Goal: Communication & Community: Share content

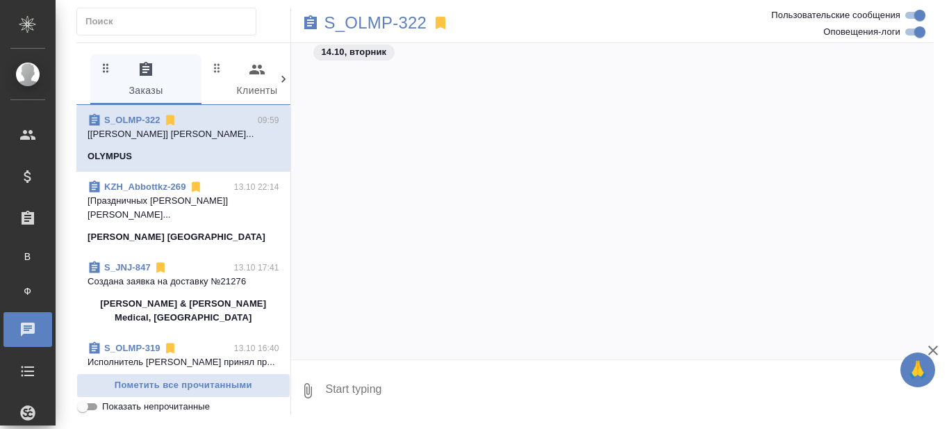
scroll to position [70092, 0]
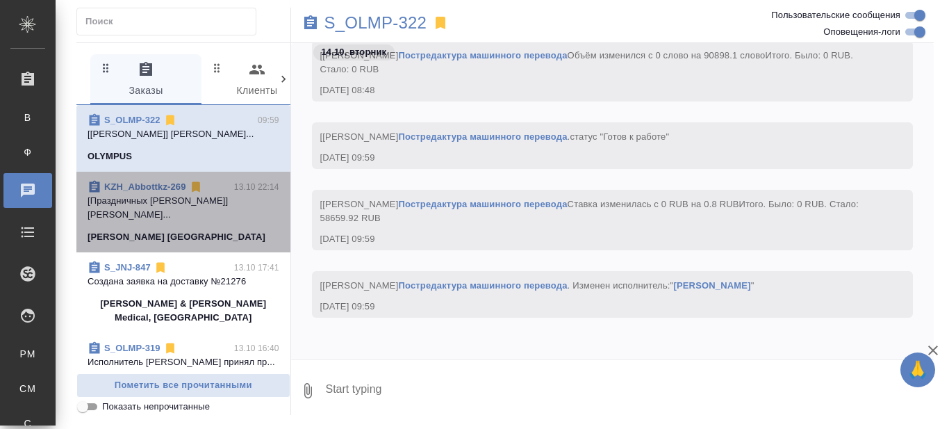
click at [197, 237] on span "KZH_Abbottkz-269 13.10 22:14 [Праздничных Ольга] Работа Лингвистическ... Abbott…" at bounding box center [184, 212] width 192 height 64
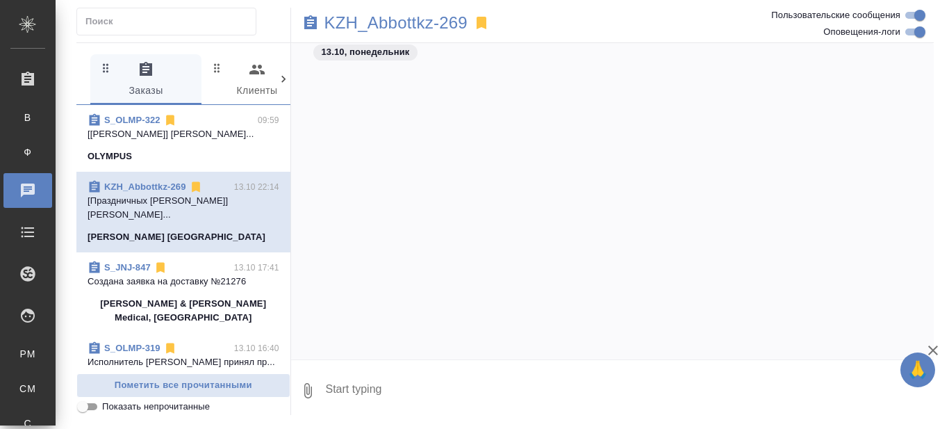
scroll to position [28844, 0]
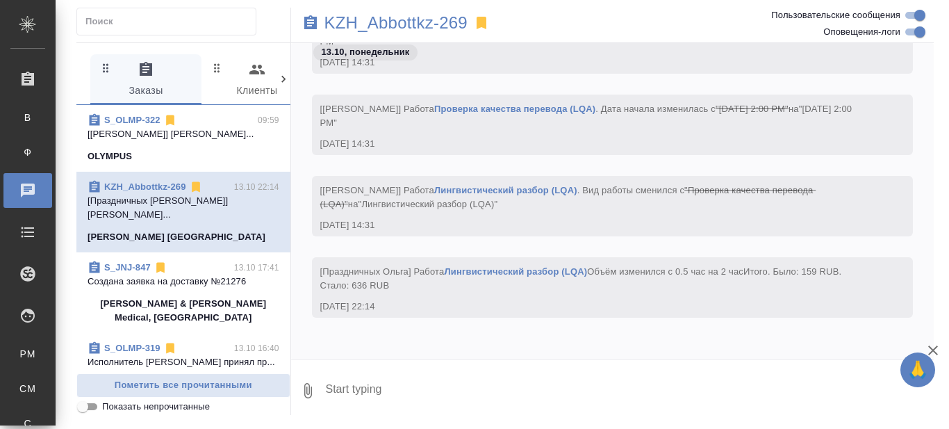
click at [392, 388] on textarea at bounding box center [629, 390] width 610 height 47
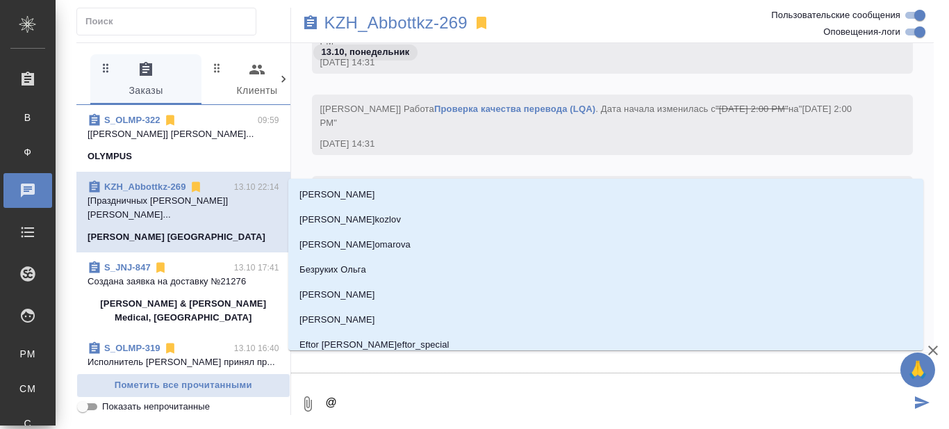
type textarea "@M"
type input "M"
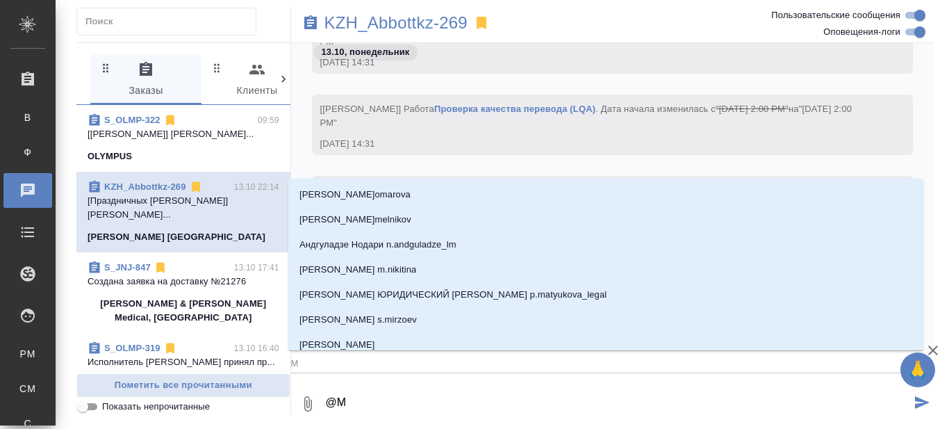
type textarea "@Ma"
type input "Ma"
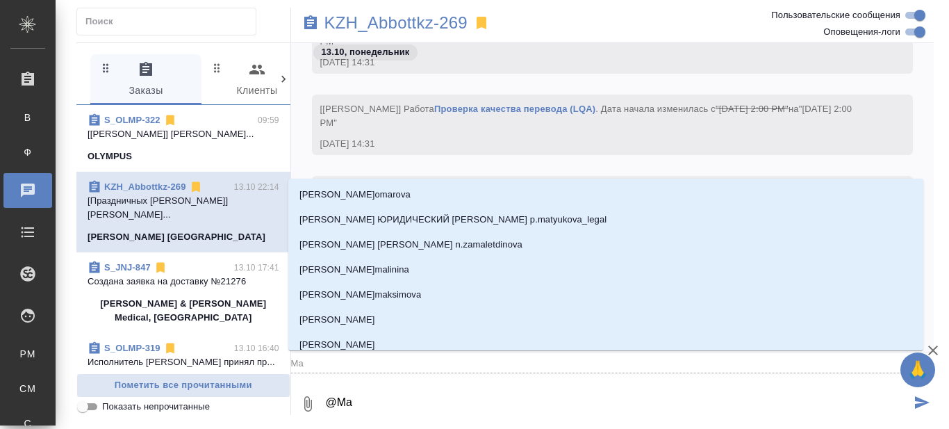
type textarea "@Mat"
type input "Mat"
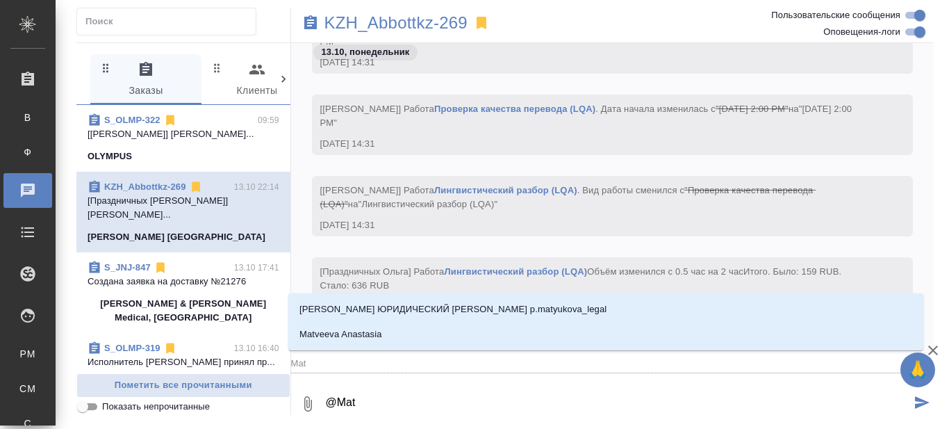
type textarea "@Matv"
type input "Matv"
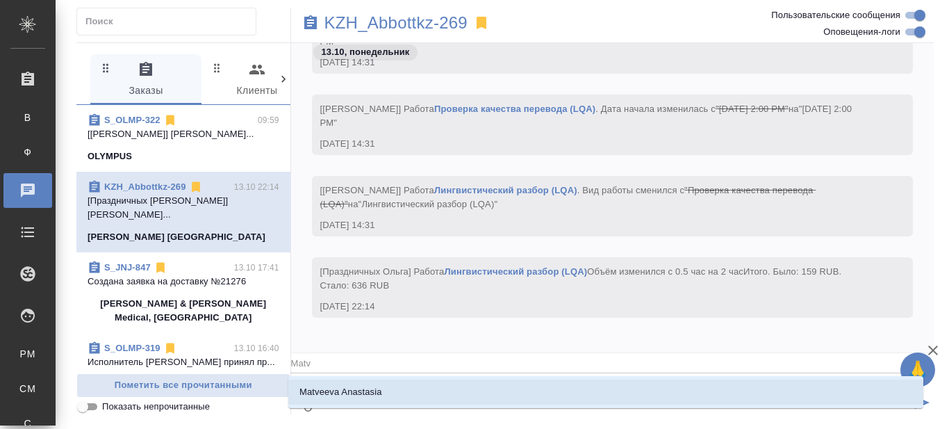
click at [393, 388] on li "Matveeva Anastasia" at bounding box center [605, 391] width 635 height 25
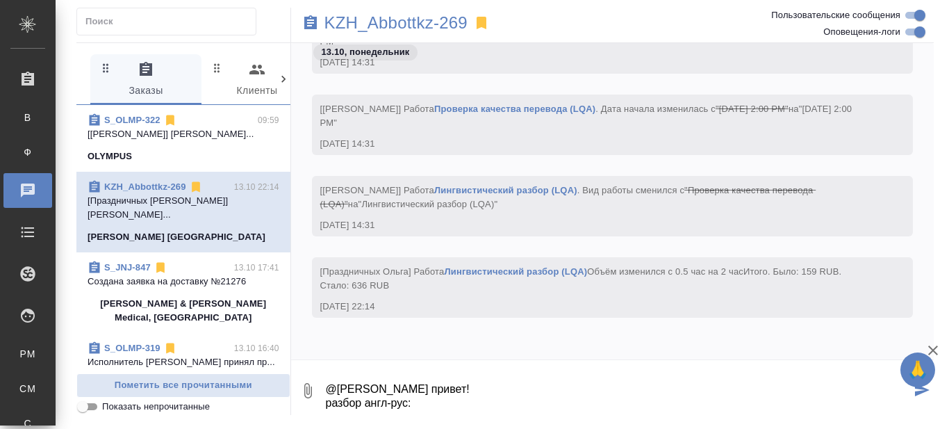
paste textarea "https://drive.awatera.com/s/gGGsw3ABpWTNfkg"
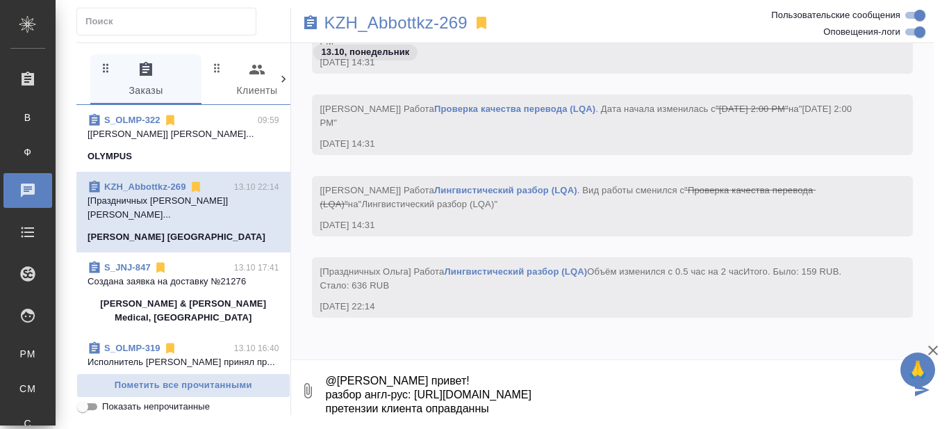
scroll to position [22, 0]
click at [343, 411] on textarea "@Matveeva Anastasia привет! разбор англ-рус: https://drive.awatera.com/s/gGGsw3…" at bounding box center [617, 390] width 587 height 47
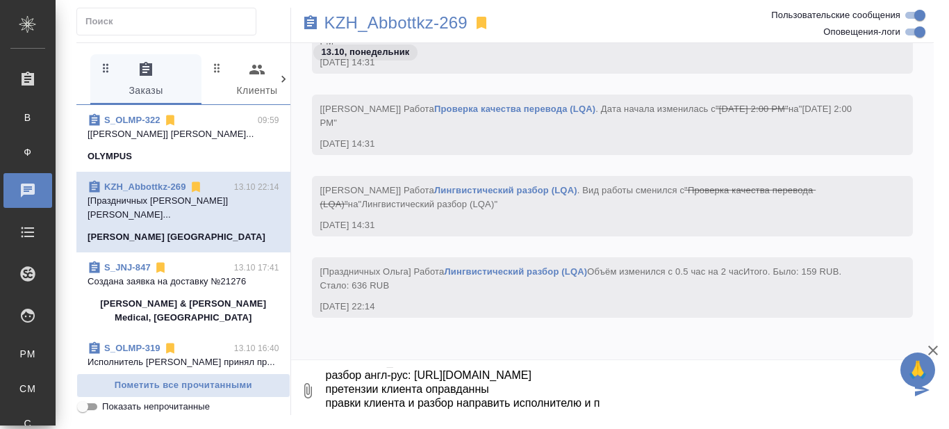
click at [619, 404] on textarea "@Matveeva Anastasia привет! разбор англ-рус: https://drive.awatera.com/s/gGGsw3…" at bounding box center [617, 390] width 587 height 47
click at [426, 389] on textarea "@Matveeva Anastasia привет! разбор англ-рус: https://drive.awatera.com/s/gGGsw3…" at bounding box center [617, 390] width 587 height 47
click at [625, 407] on textarea "@Matveeva Anastasia привет! разбор англ-рус: https://drive.awatera.com/s/gGGsw3…" at bounding box center [617, 390] width 587 height 47
click at [648, 400] on textarea "@Matveeva Anastasia привет! разбор англ-рус: https://drive.awatera.com/s/gGGsw3…" at bounding box center [617, 390] width 587 height 47
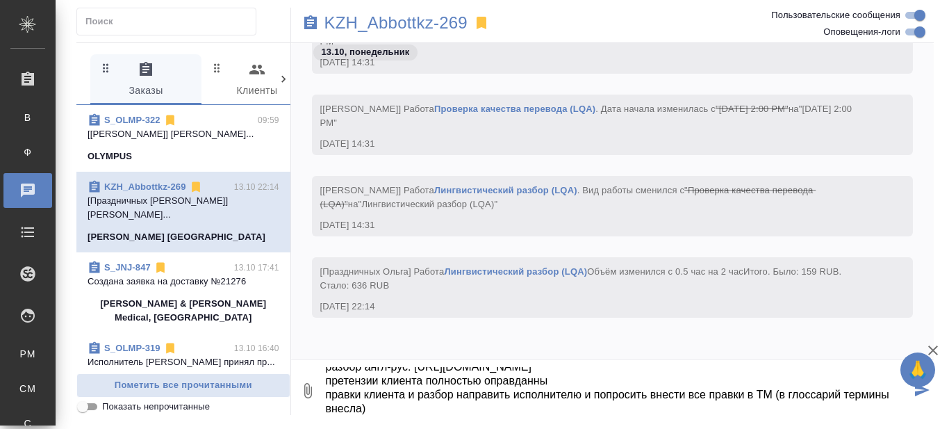
scroll to position [50, 0]
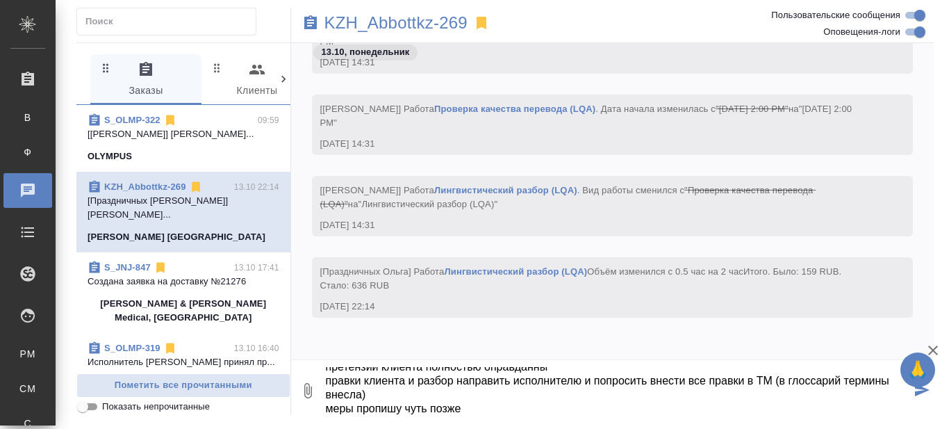
click at [353, 406] on textarea "@Matveeva Anastasia привет! разбор англ-рус: https://drive.awatera.com/s/gGGsw3…" at bounding box center [617, 390] width 587 height 47
click at [515, 407] on textarea "@Matveeva Anastasia привет! разбор англ-рус: https://drive.awatera.com/s/gGGsw3…" at bounding box center [617, 390] width 587 height 47
type textarea "@Matveeva Anastasia привет! разбор англ-рус: https://drive.awatera.com/s/gGGsw3…"
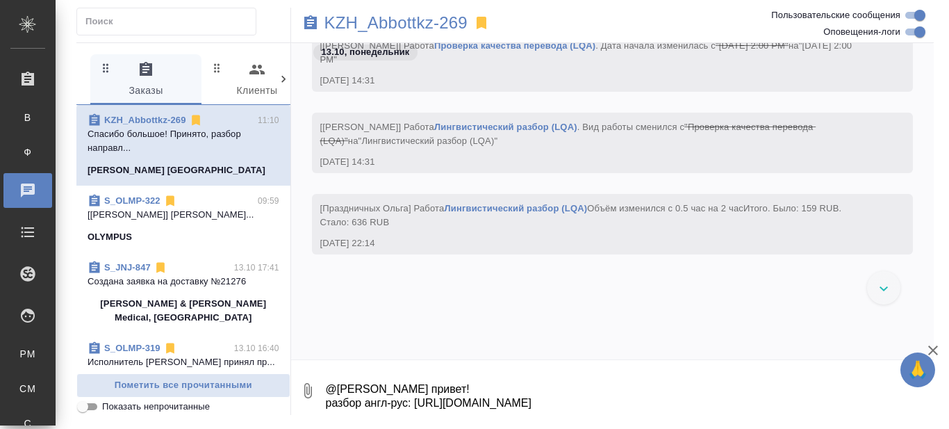
scroll to position [25988, 0]
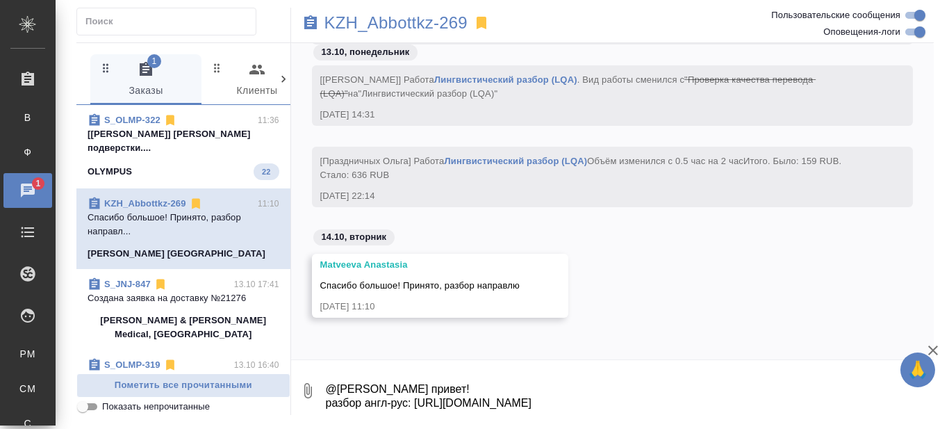
click at [187, 152] on p "[Чулец Елена] Работа Приемка подверстки...." at bounding box center [184, 141] width 192 height 28
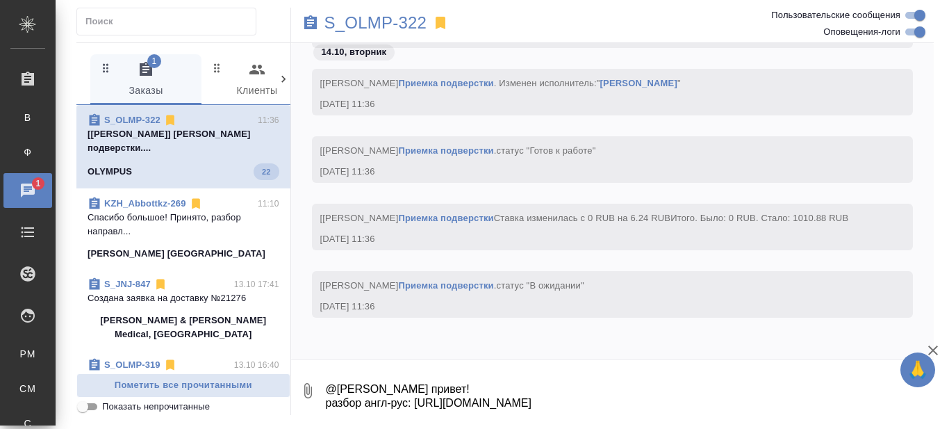
scroll to position [86068, 0]
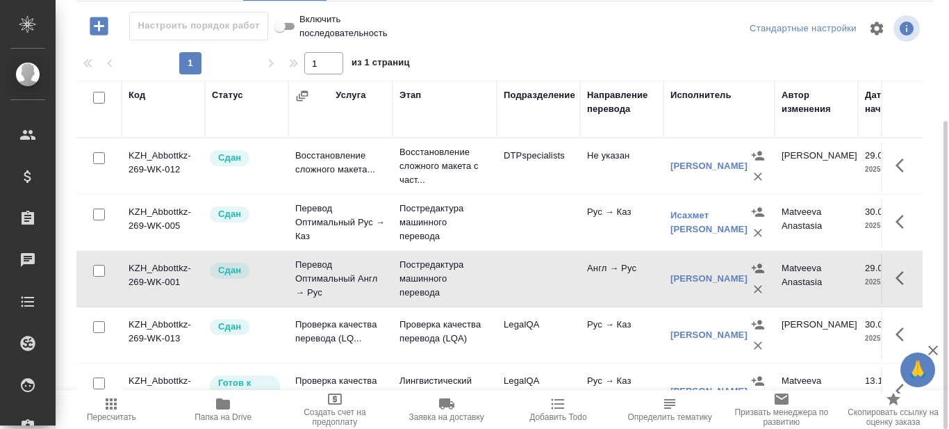
scroll to position [0, 58]
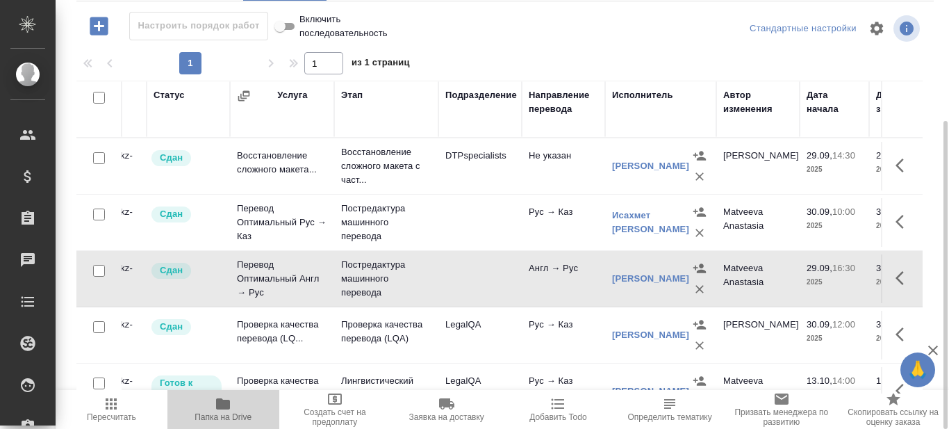
click at [221, 411] on icon "button" at bounding box center [223, 403] width 17 height 17
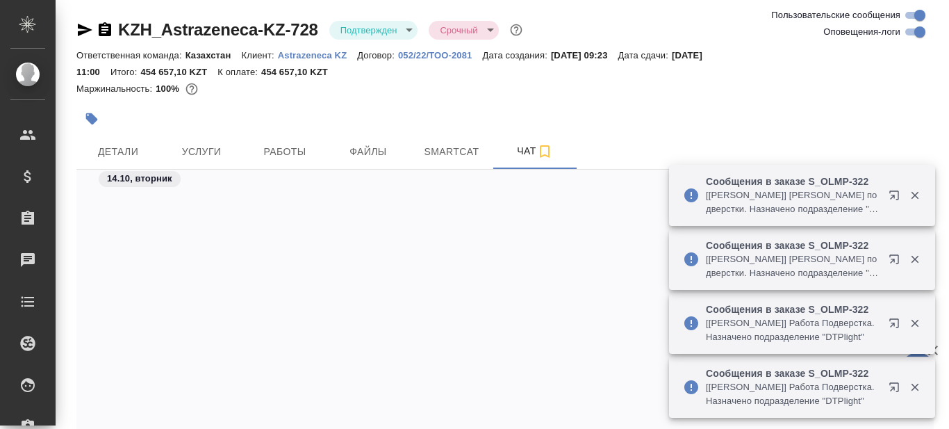
scroll to position [1505, 0]
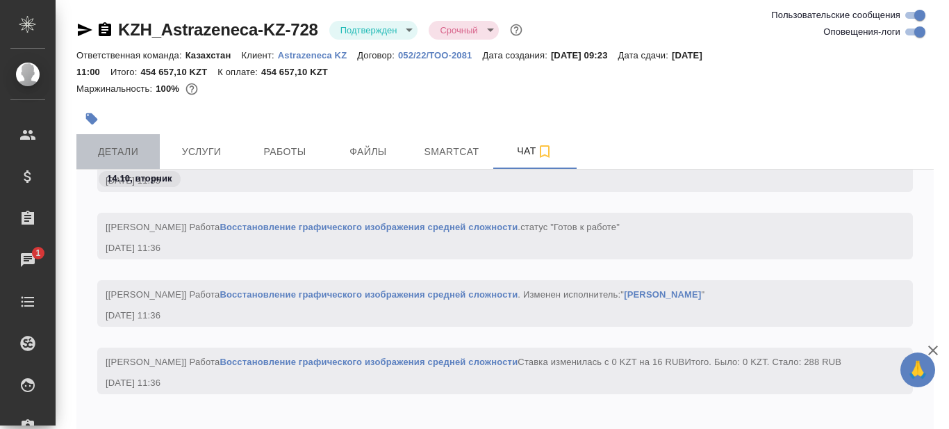
click at [108, 153] on span "Детали" at bounding box center [118, 151] width 67 height 17
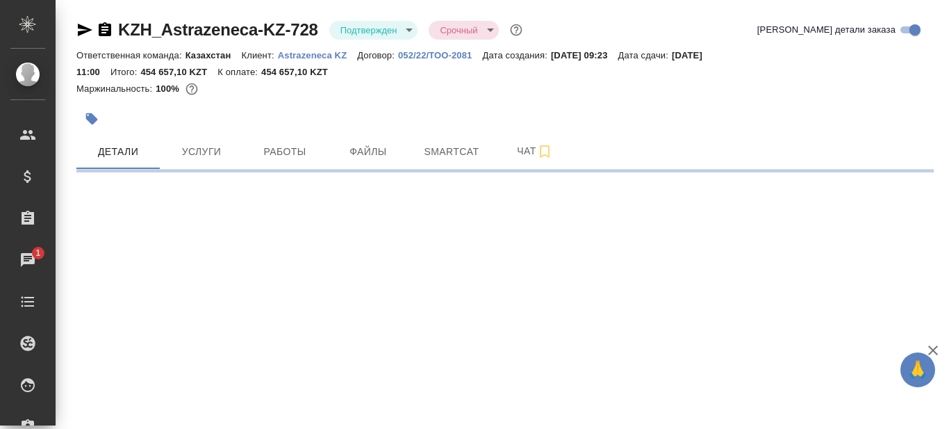
select select "RU"
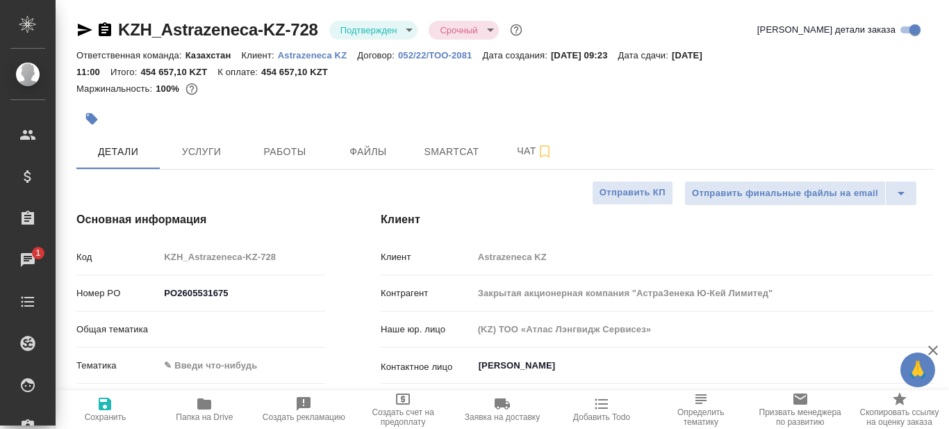
type textarea "x"
click at [198, 409] on icon "button" at bounding box center [204, 403] width 17 height 17
type textarea "x"
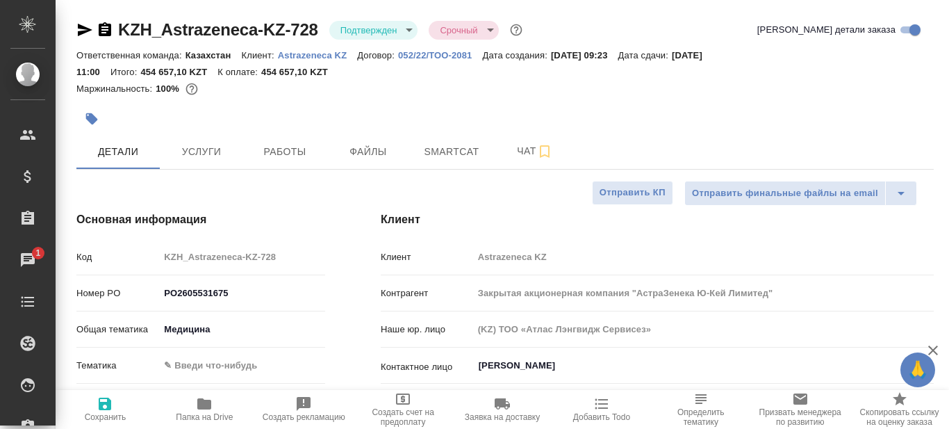
type textarea "x"
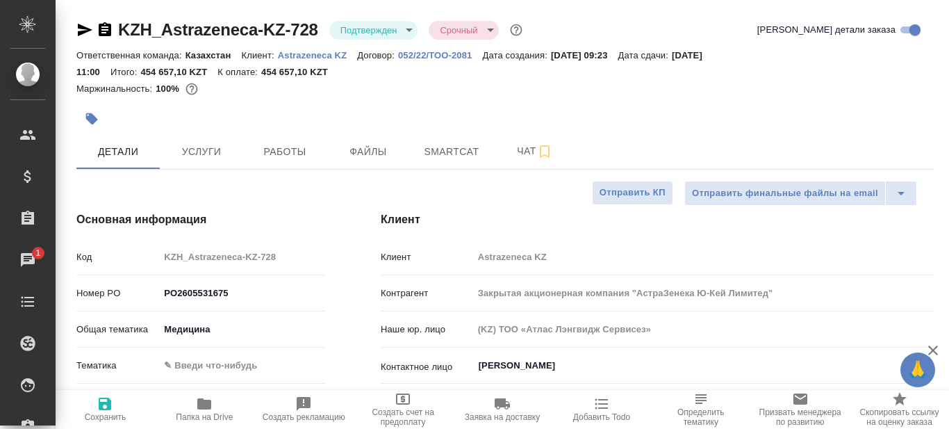
type textarea "x"
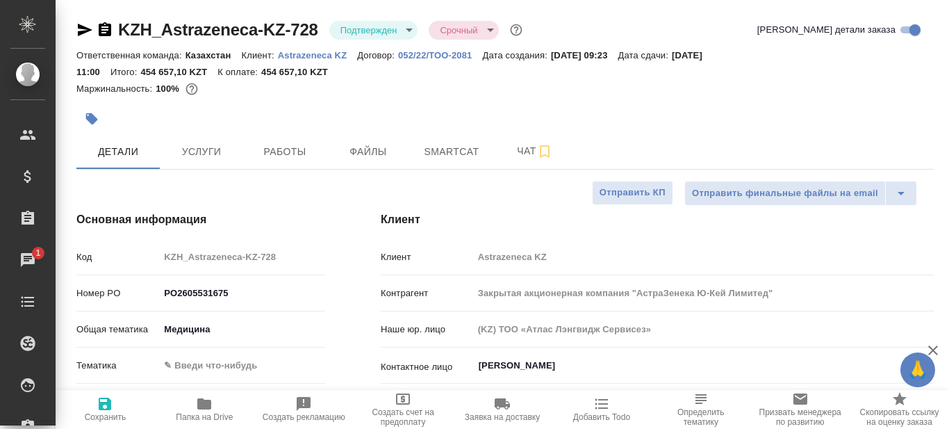
type textarea "x"
